Goal: Check status

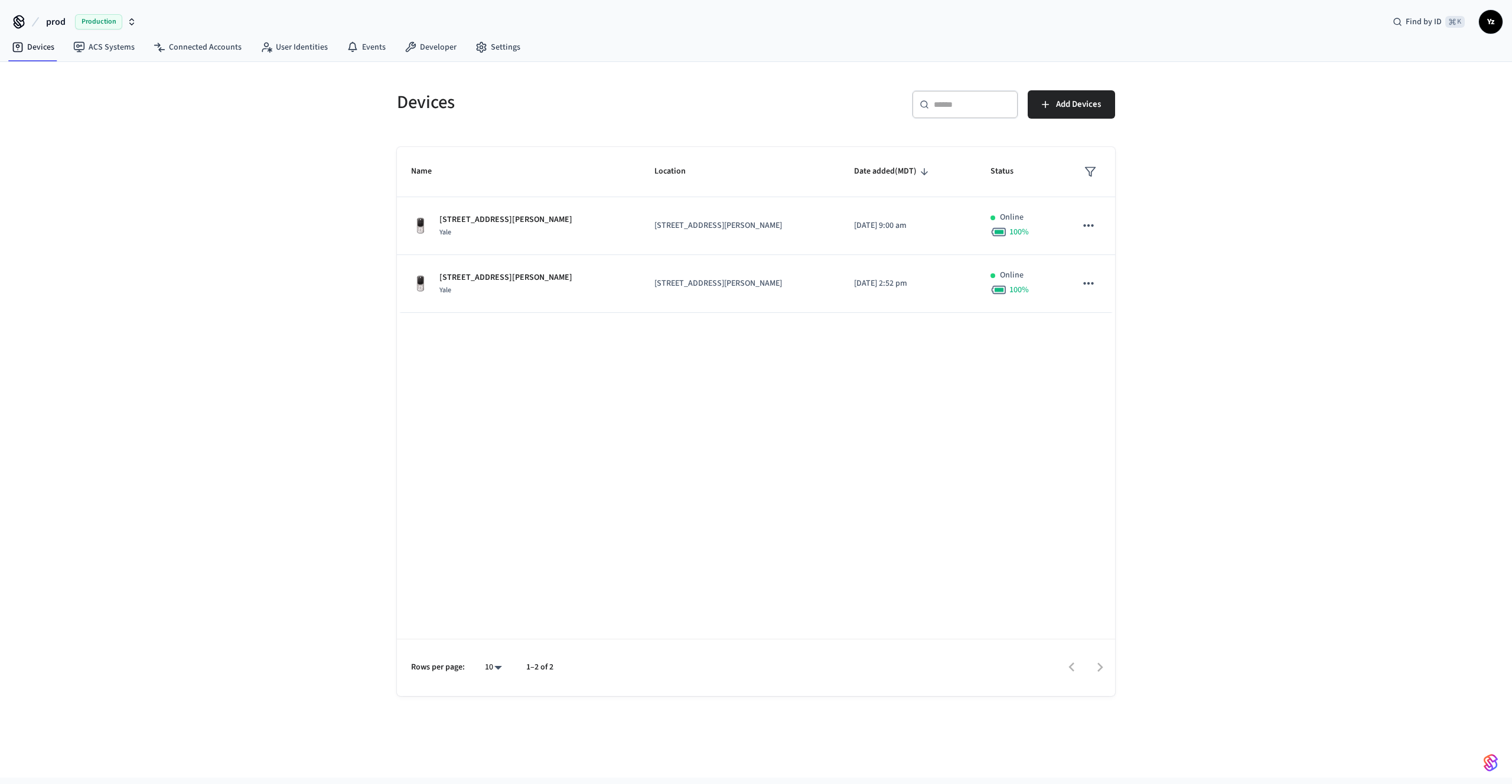
click at [563, 431] on div "Name Location Date added (MDT) Status [STREET_ADDRESS][PERSON_NAME] - Front Yal…" at bounding box center [756, 422] width 718 height 549
